Goal: Communication & Community: Answer question/provide support

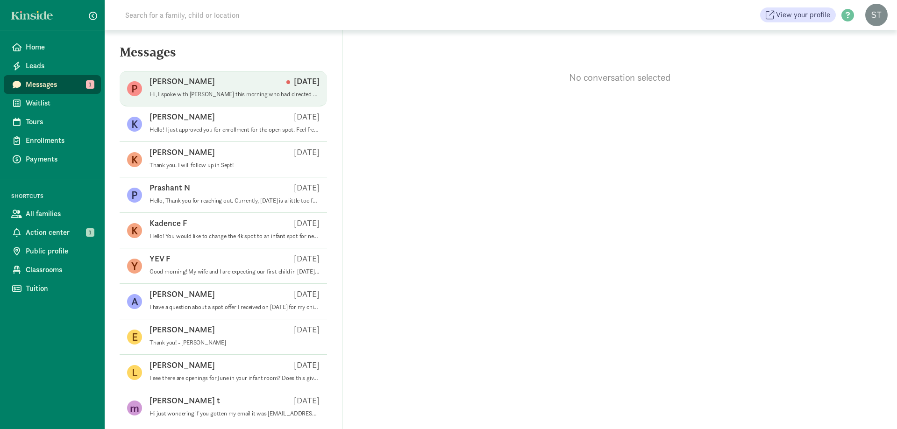
click at [244, 90] on div "Paige C Aug 18" at bounding box center [234, 83] width 170 height 15
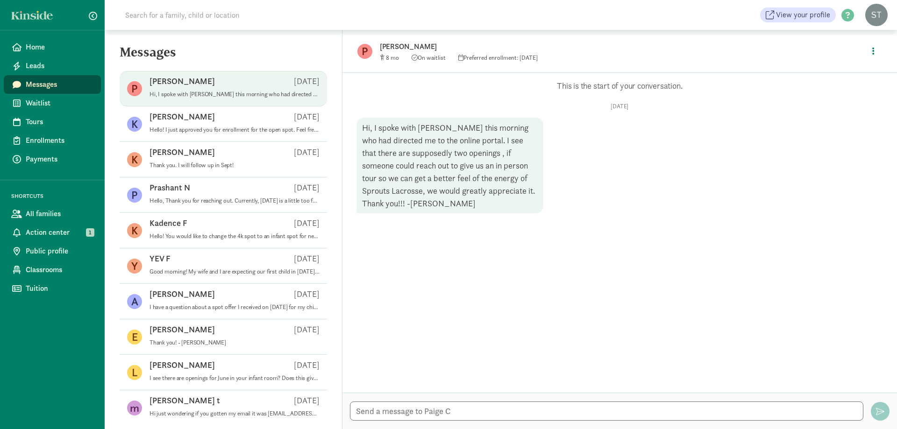
click at [240, 20] on input at bounding box center [251, 15] width 262 height 19
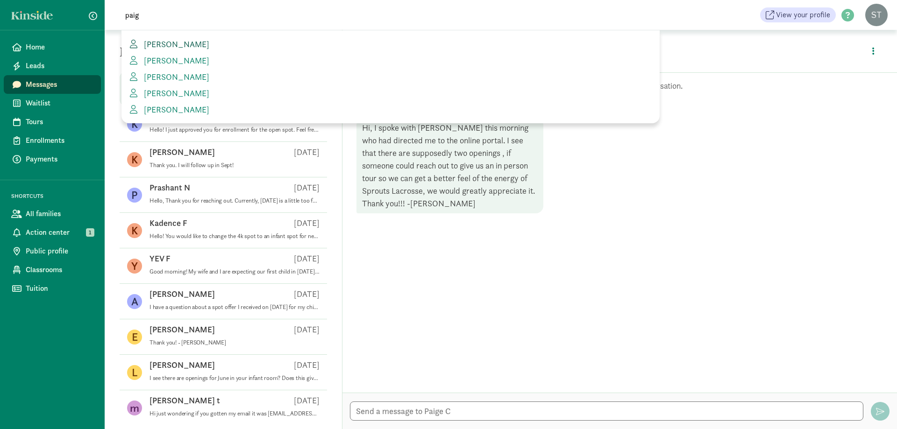
type input "paig"
click at [209, 43] on link "[PERSON_NAME]" at bounding box center [390, 44] width 523 height 13
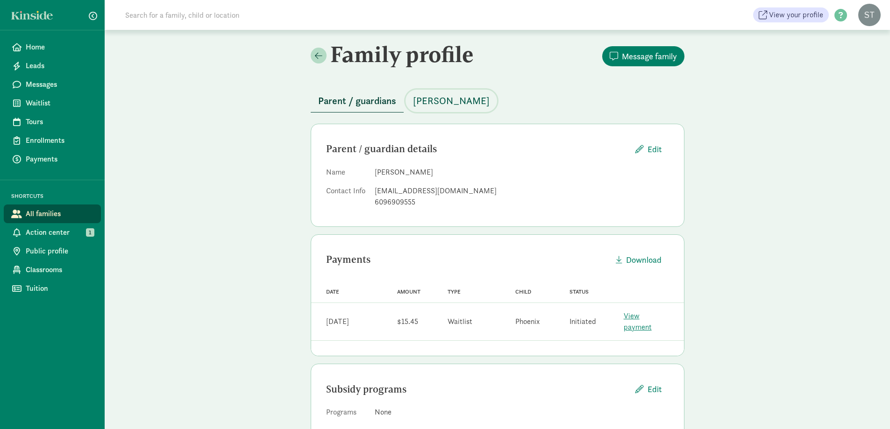
click at [467, 106] on span "Phoenix Coleman" at bounding box center [451, 100] width 77 height 15
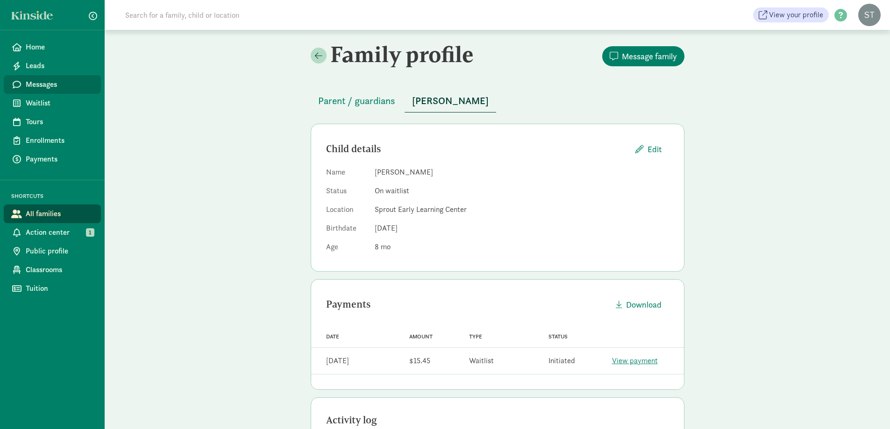
click at [63, 89] on span "Messages" at bounding box center [60, 84] width 68 height 11
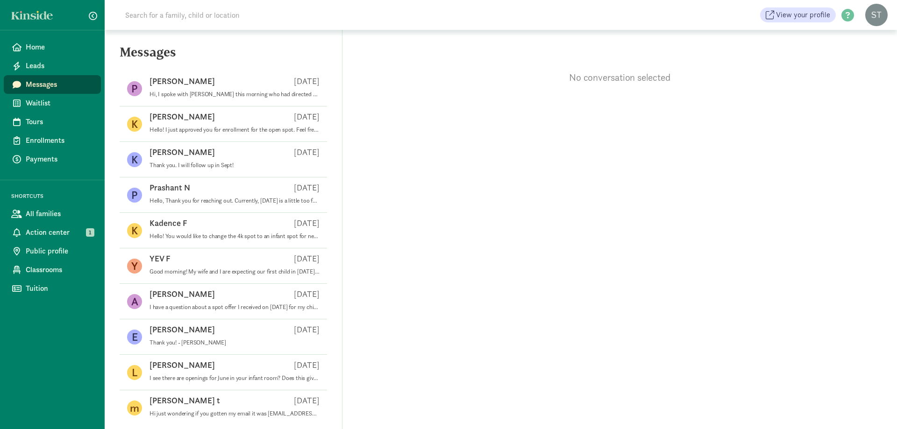
click at [269, 11] on input at bounding box center [251, 15] width 262 height 19
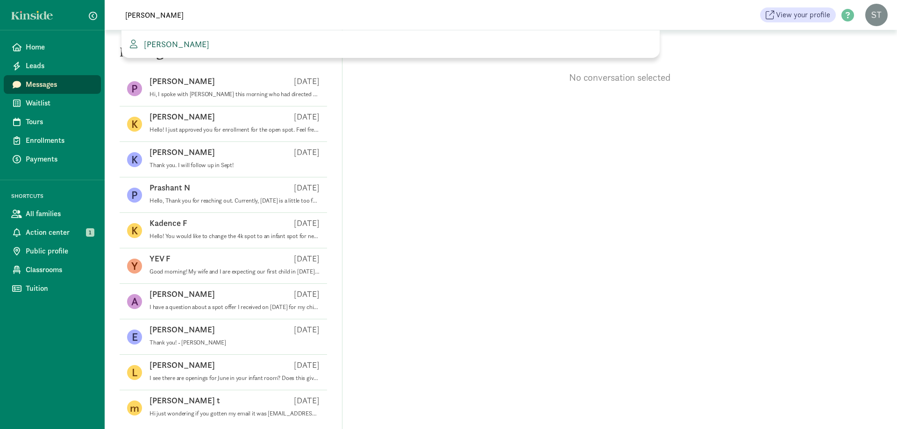
type input "[PERSON_NAME]"
click at [173, 41] on span "[PERSON_NAME]" at bounding box center [174, 44] width 69 height 11
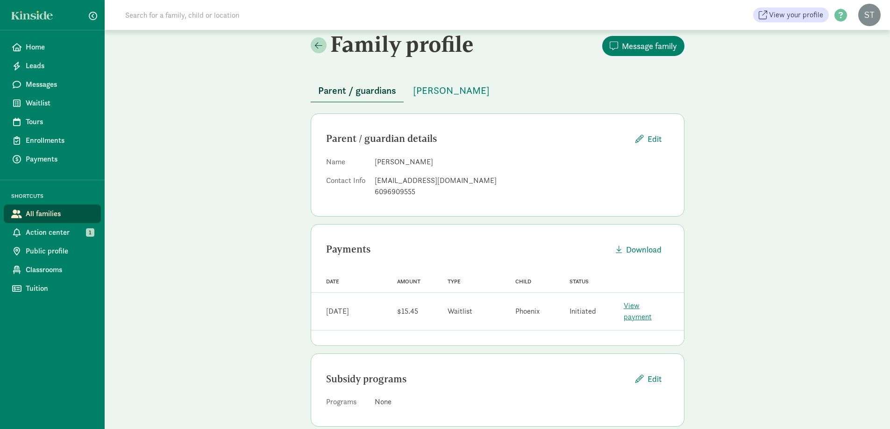
scroll to position [15, 0]
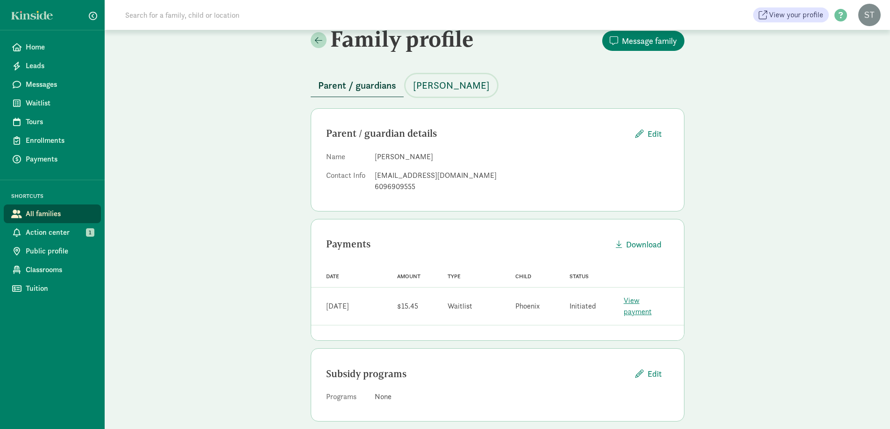
click at [432, 89] on span "[PERSON_NAME]" at bounding box center [451, 85] width 77 height 15
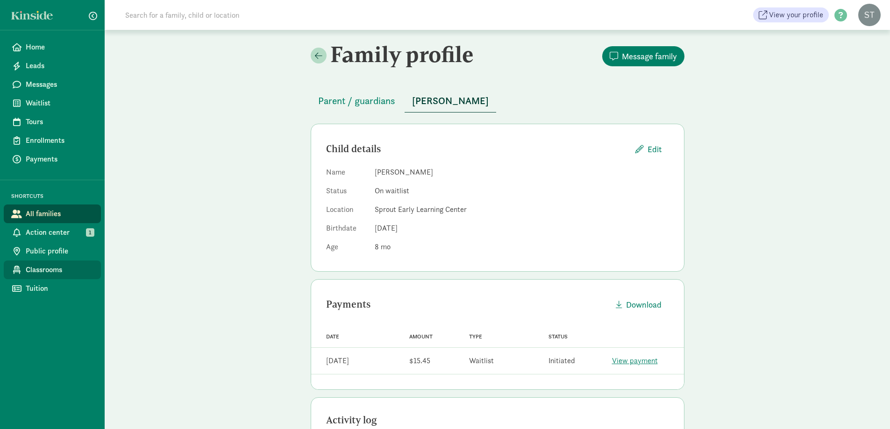
click at [59, 265] on span "Classrooms" at bounding box center [60, 269] width 68 height 11
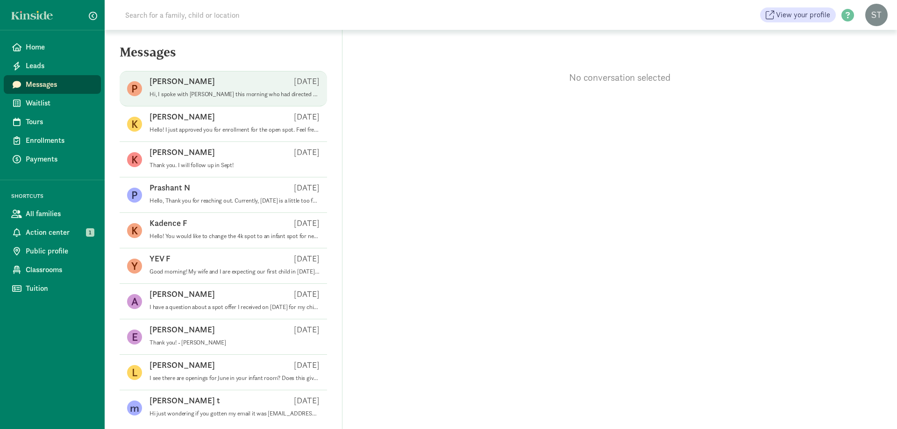
click at [189, 89] on div "[PERSON_NAME] [DATE]" at bounding box center [234, 83] width 170 height 15
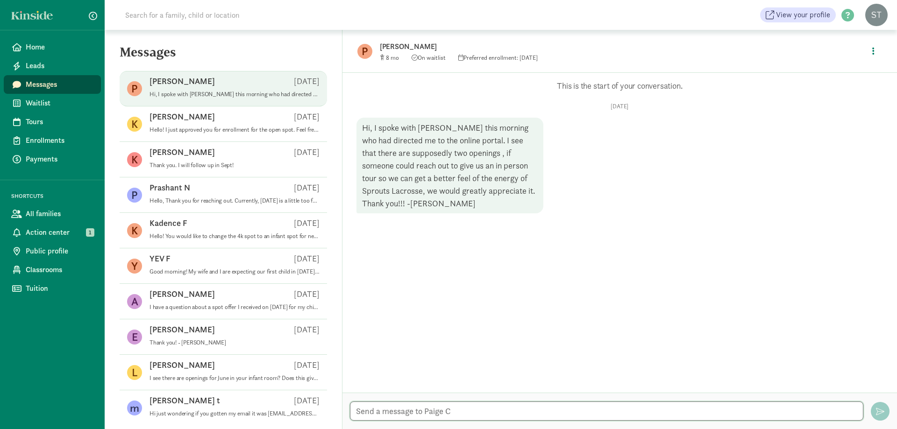
click at [482, 415] on textarea at bounding box center [606, 411] width 513 height 19
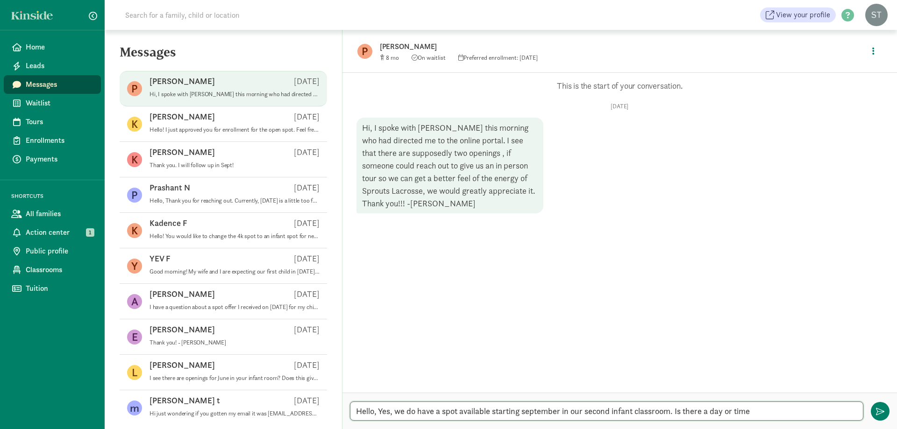
click at [773, 416] on textarea "Hello, Yes, we do have a spot available starting september in our second infant…" at bounding box center [606, 411] width 513 height 19
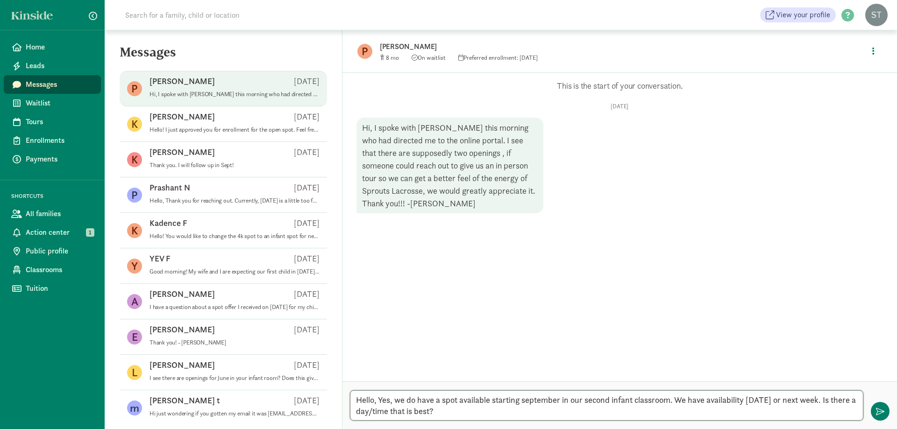
drag, startPoint x: 825, startPoint y: 400, endPoint x: 826, endPoint y: 412, distance: 12.2
click at [825, 400] on textarea "Hello, Yes, we do have a spot available starting september in our second infant…" at bounding box center [606, 405] width 513 height 30
click at [545, 415] on textarea "Hello, Yes, we do have a spot available starting september in our second infant…" at bounding box center [606, 405] width 513 height 30
type textarea "Hello, Yes, we do have a spot available starting september in our second infant…"
click at [886, 419] on div "Hello, Yes, we do have a spot available starting september in our second infant…" at bounding box center [619, 406] width 554 height 48
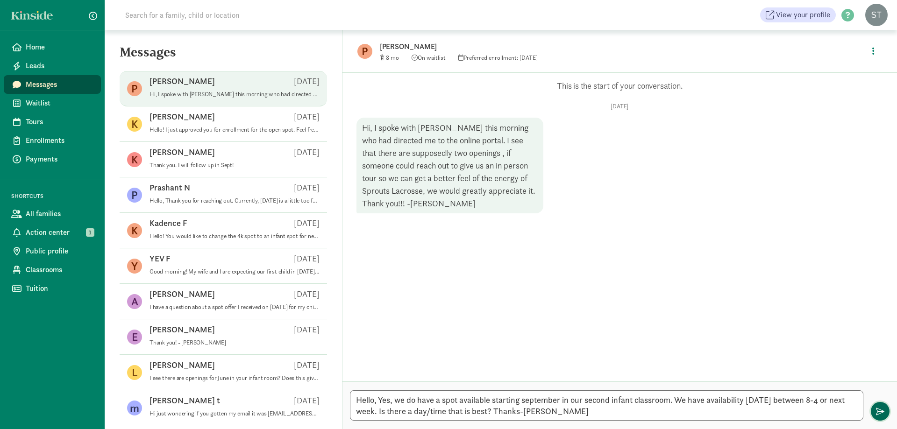
click at [883, 411] on span "button" at bounding box center [880, 411] width 8 height 8
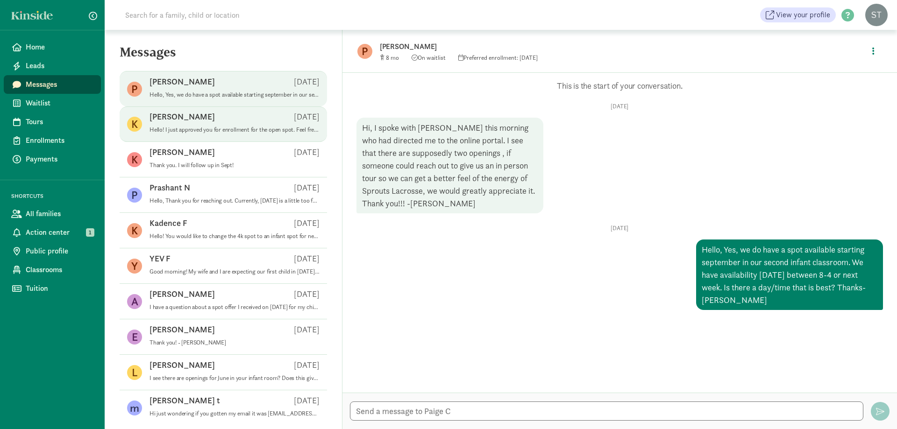
click at [208, 133] on p "Hello! I just approved you for enrollment for the open spot. Feel free to reach…" at bounding box center [234, 129] width 170 height 7
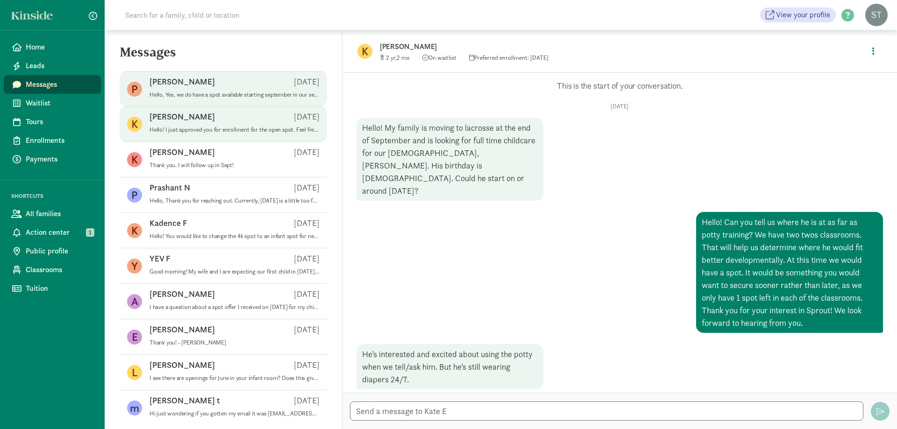
click at [213, 83] on div "[PERSON_NAME] [DATE]" at bounding box center [234, 83] width 170 height 15
